Goal: Complete application form

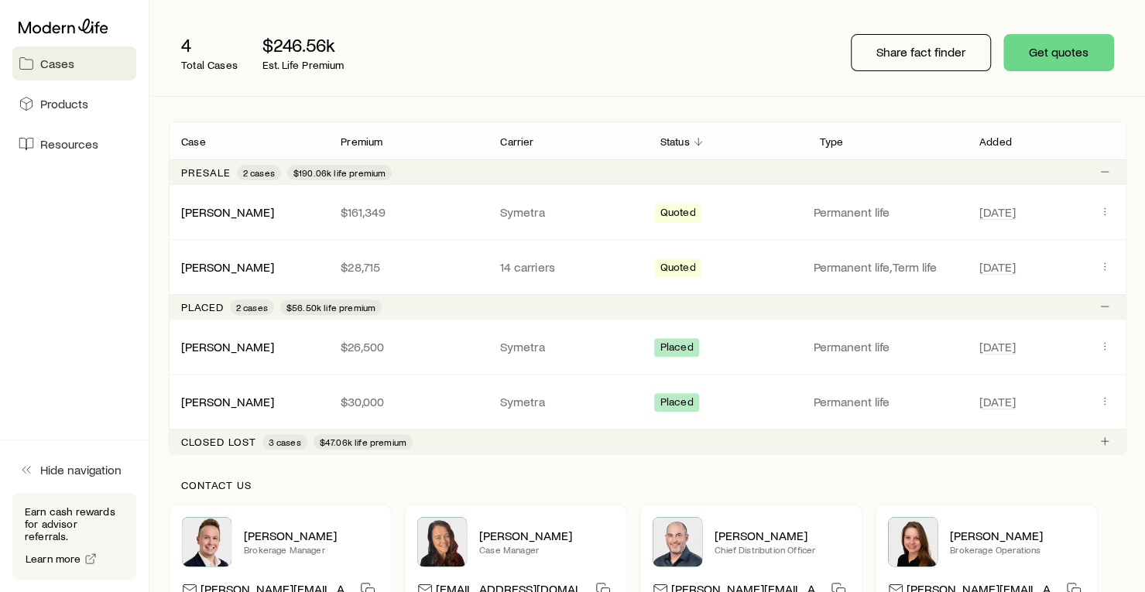
scroll to position [232, 0]
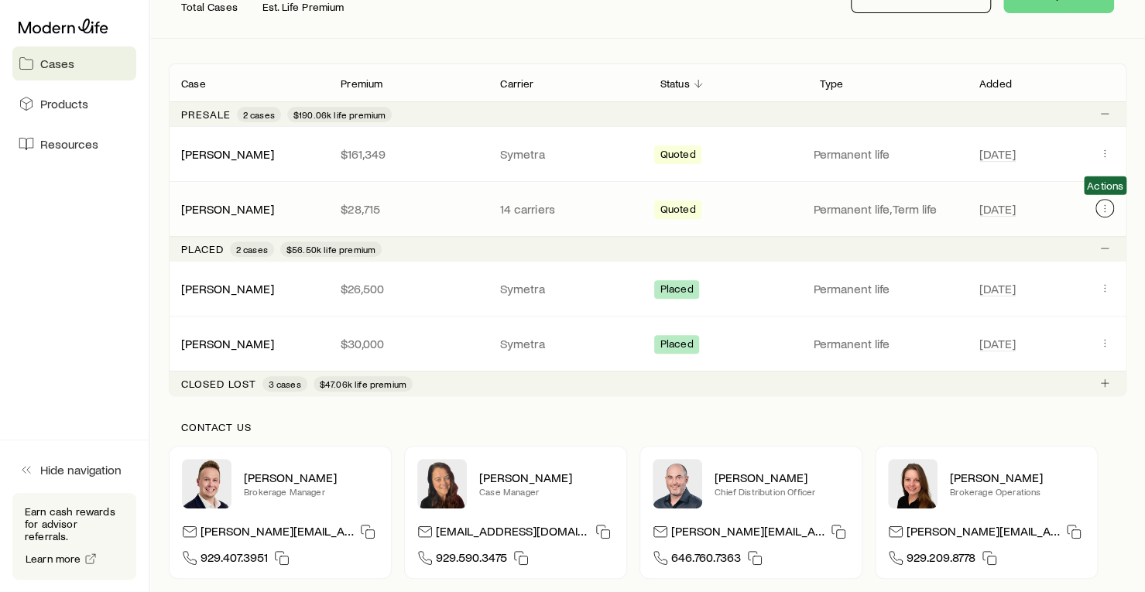
click at [1106, 207] on icon "Client cases" at bounding box center [1105, 208] width 12 height 12
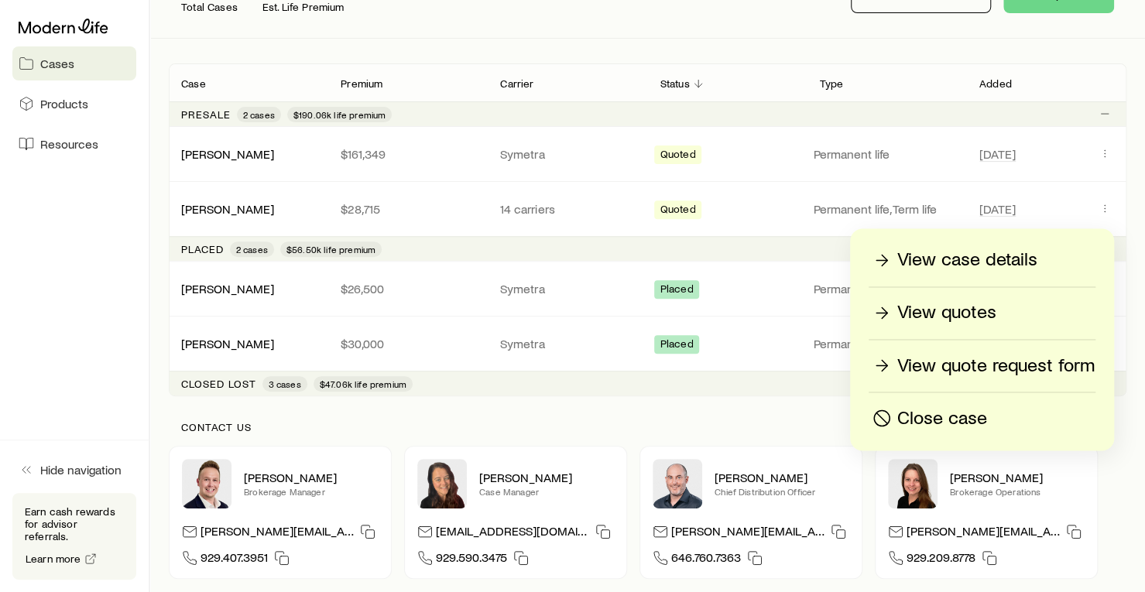
click at [1003, 315] on div "View quotes" at bounding box center [981, 312] width 225 height 25
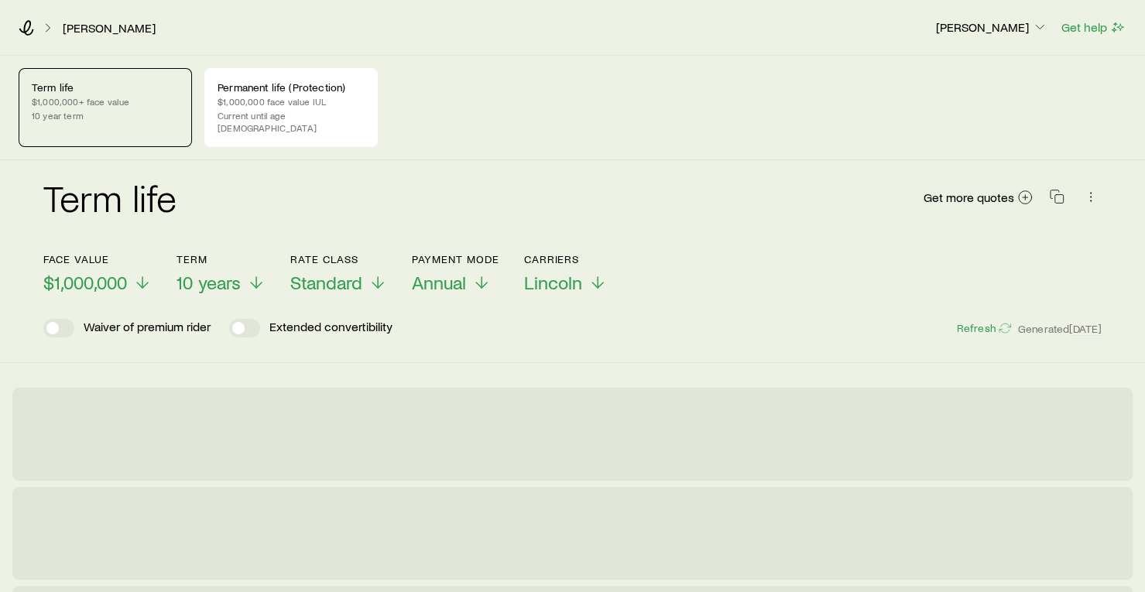
click at [110, 118] on p "10 year term" at bounding box center [105, 115] width 147 height 12
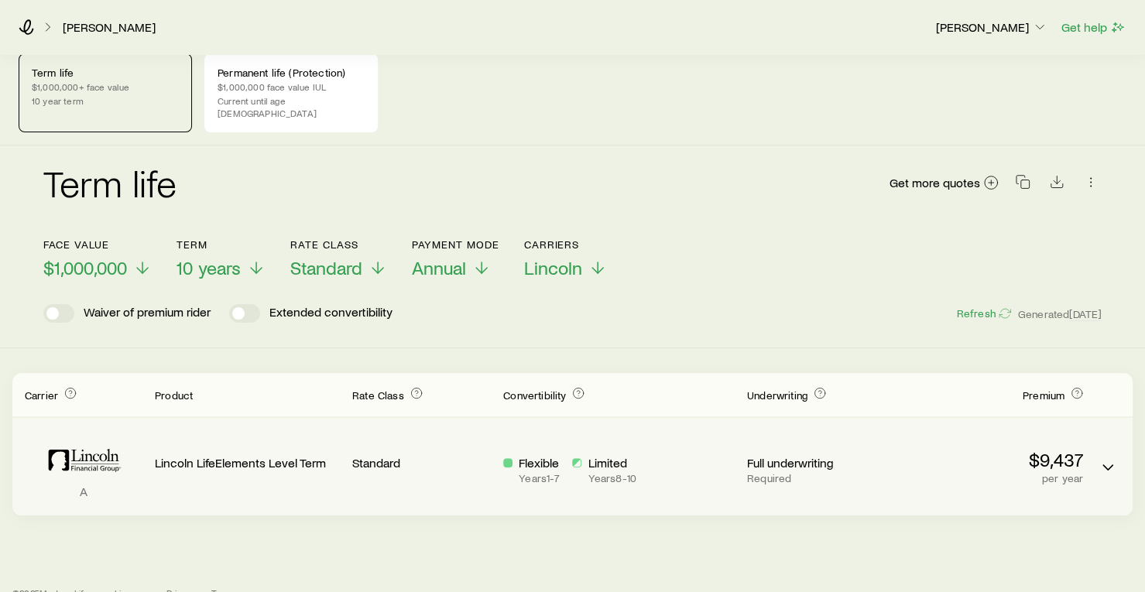
scroll to position [29, 0]
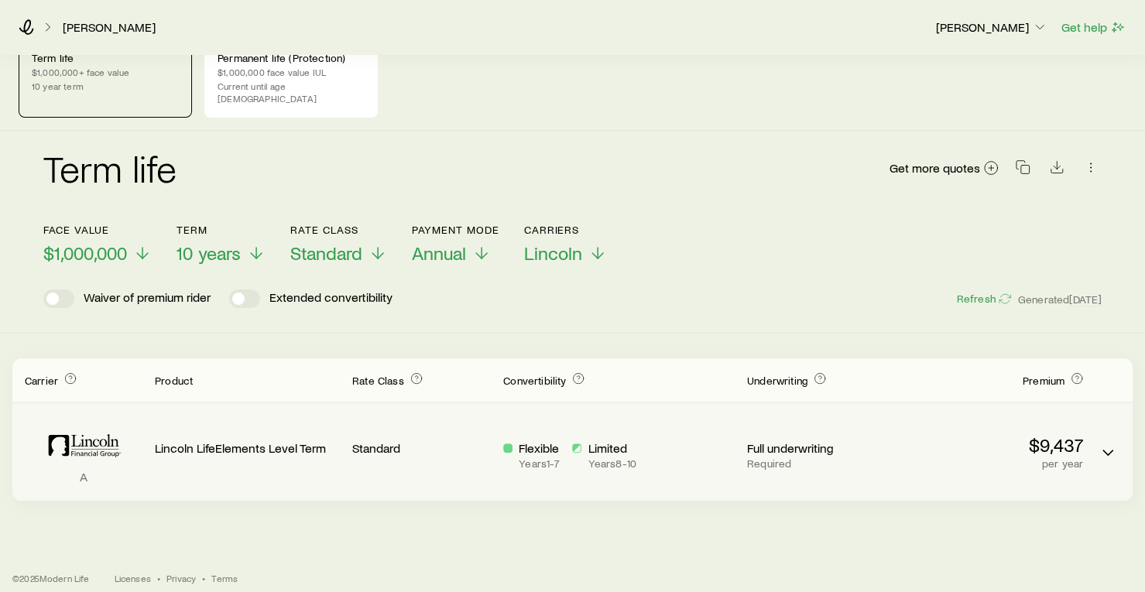
click at [1092, 425] on div "A Lincoln LifeElements Level Term Standard Flexible Years 1 - 7 Limited Years 8…" at bounding box center [572, 452] width 1120 height 98
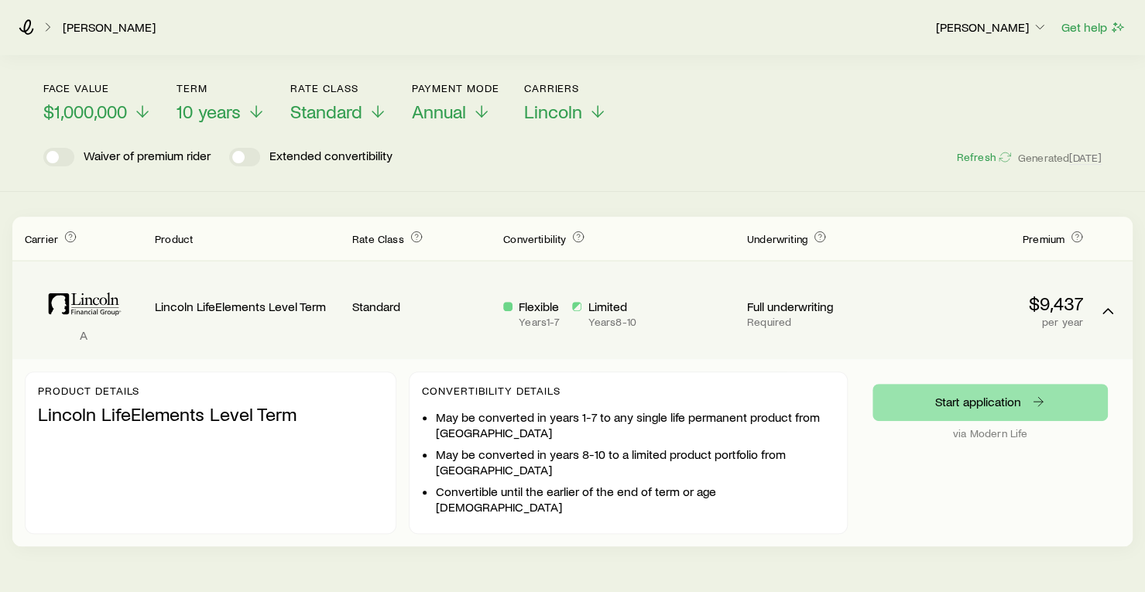
scroll to position [185, 0]
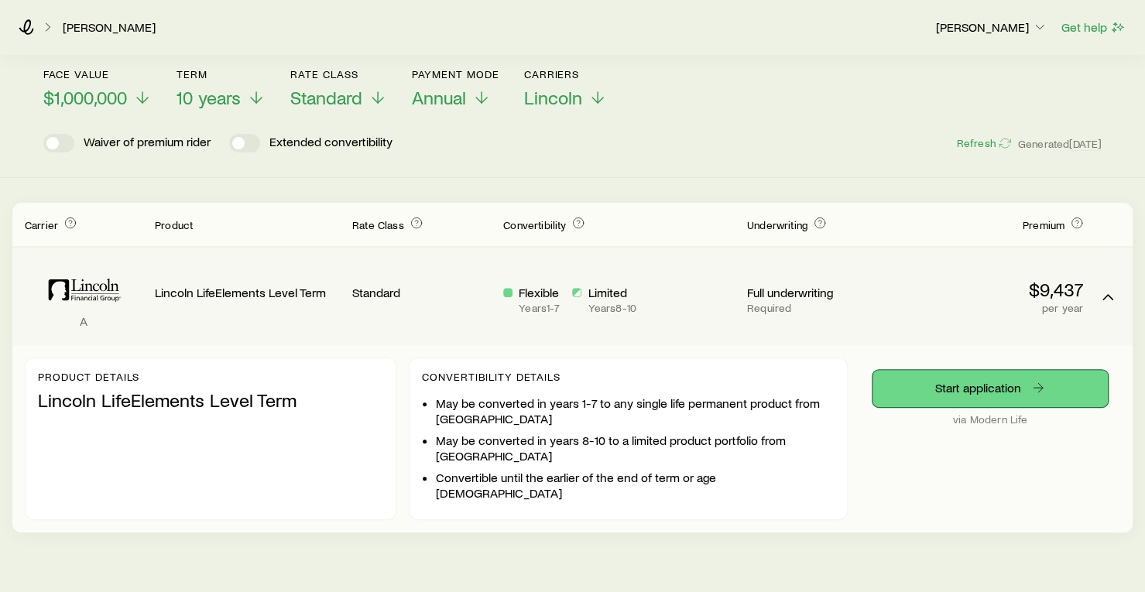
click at [1049, 381] on link "Start application" at bounding box center [990, 388] width 235 height 37
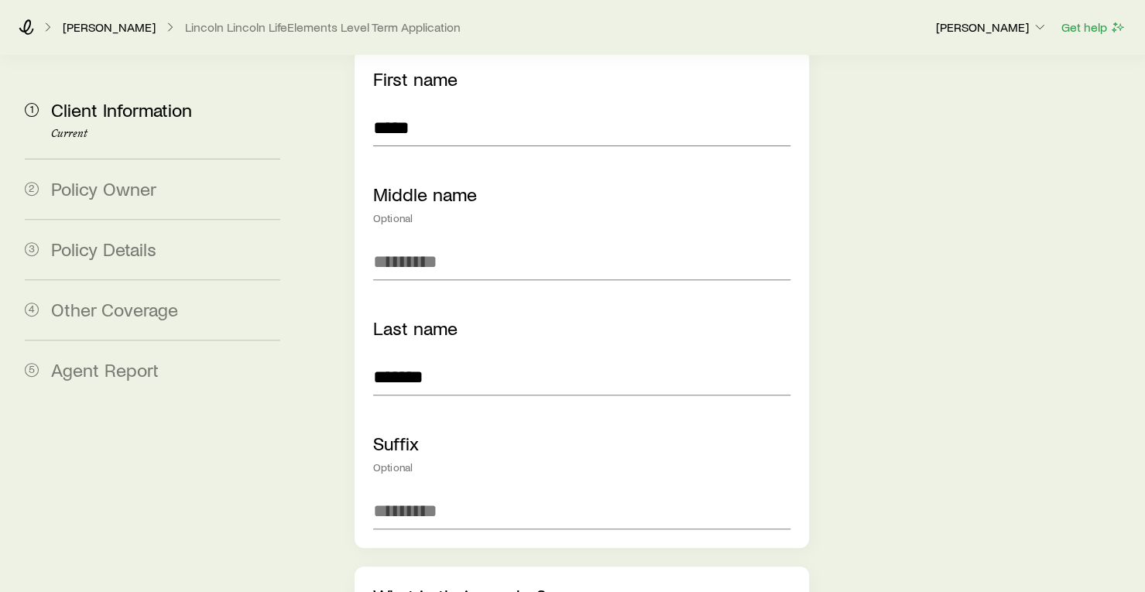
scroll to position [77, 0]
